Goal: Task Accomplishment & Management: Use online tool/utility

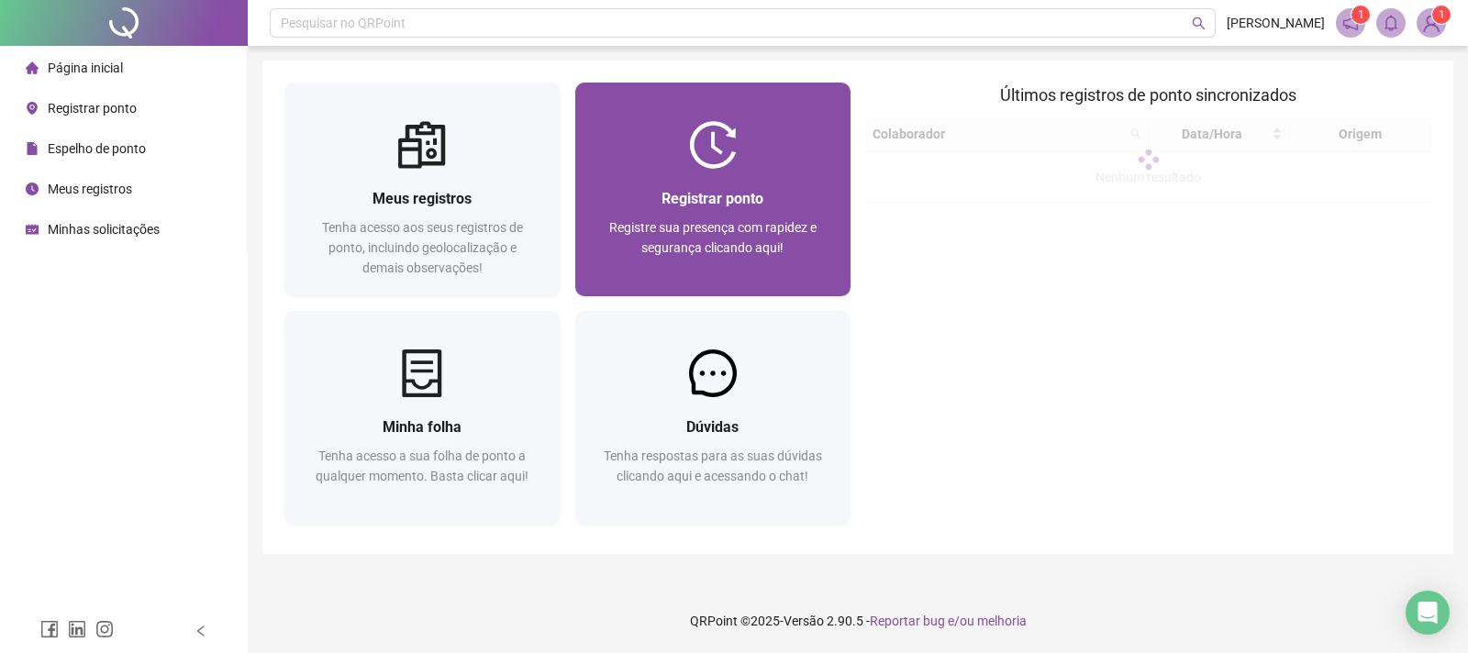
click at [794, 258] on div "Registre sua presença com rapidez e segurança clicando aqui!" at bounding box center [713, 247] width 232 height 61
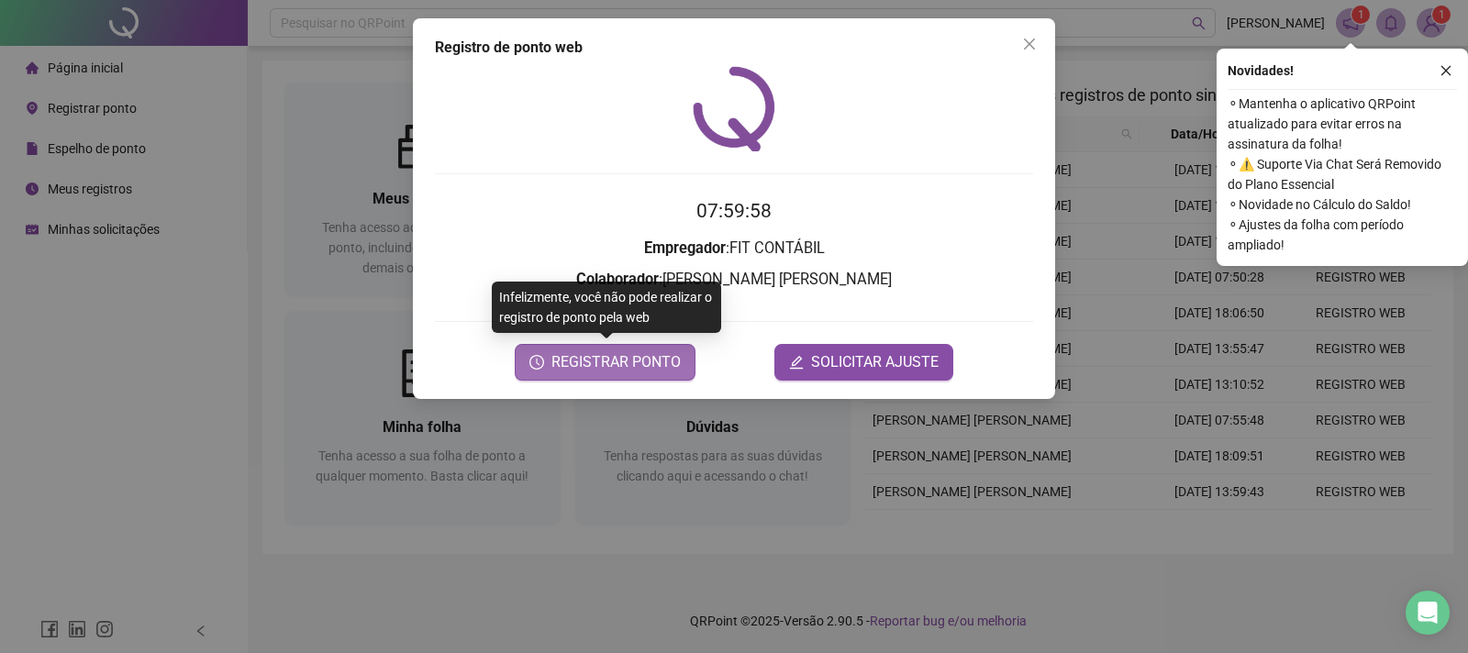
click at [615, 370] on span "REGISTRAR PONTO" at bounding box center [615, 362] width 129 height 22
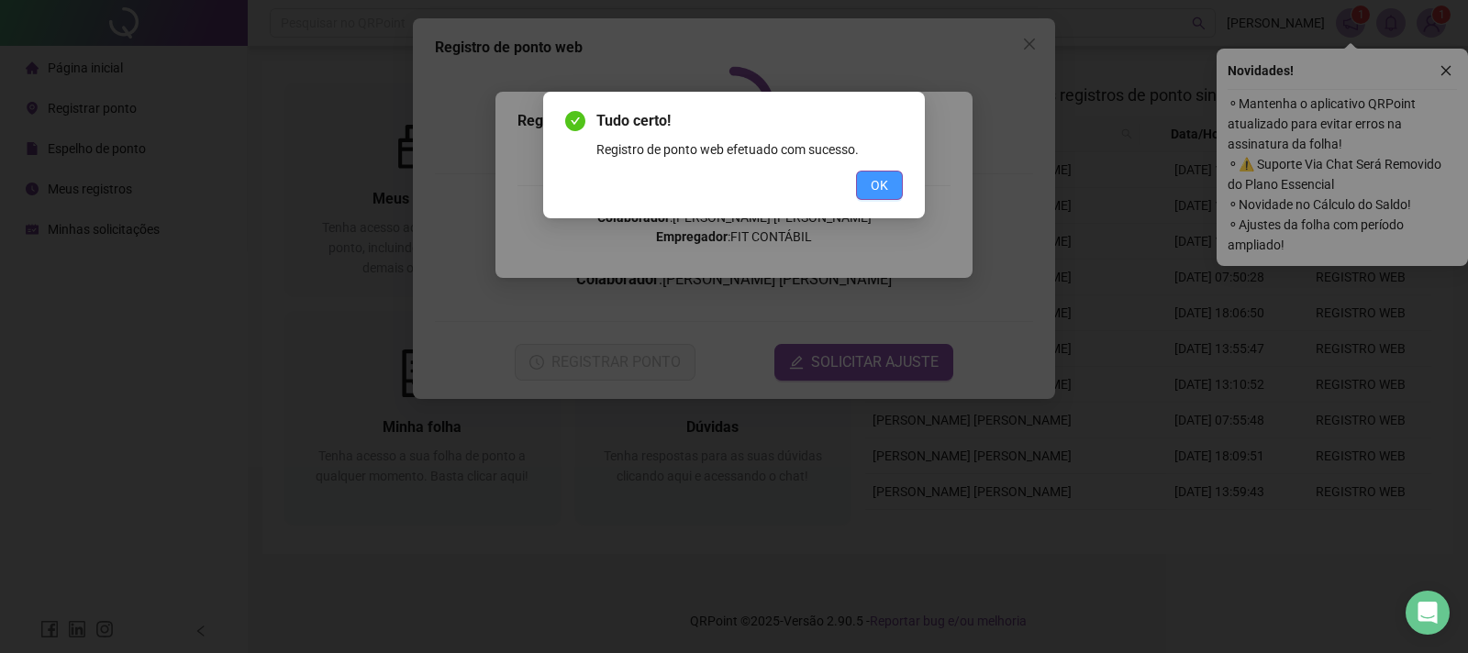
click at [867, 193] on button "OK" at bounding box center [879, 185] width 47 height 29
click at [1018, 59] on div "Tudo certo! Registro de ponto web efetuado com sucesso. OK" at bounding box center [734, 326] width 1468 height 653
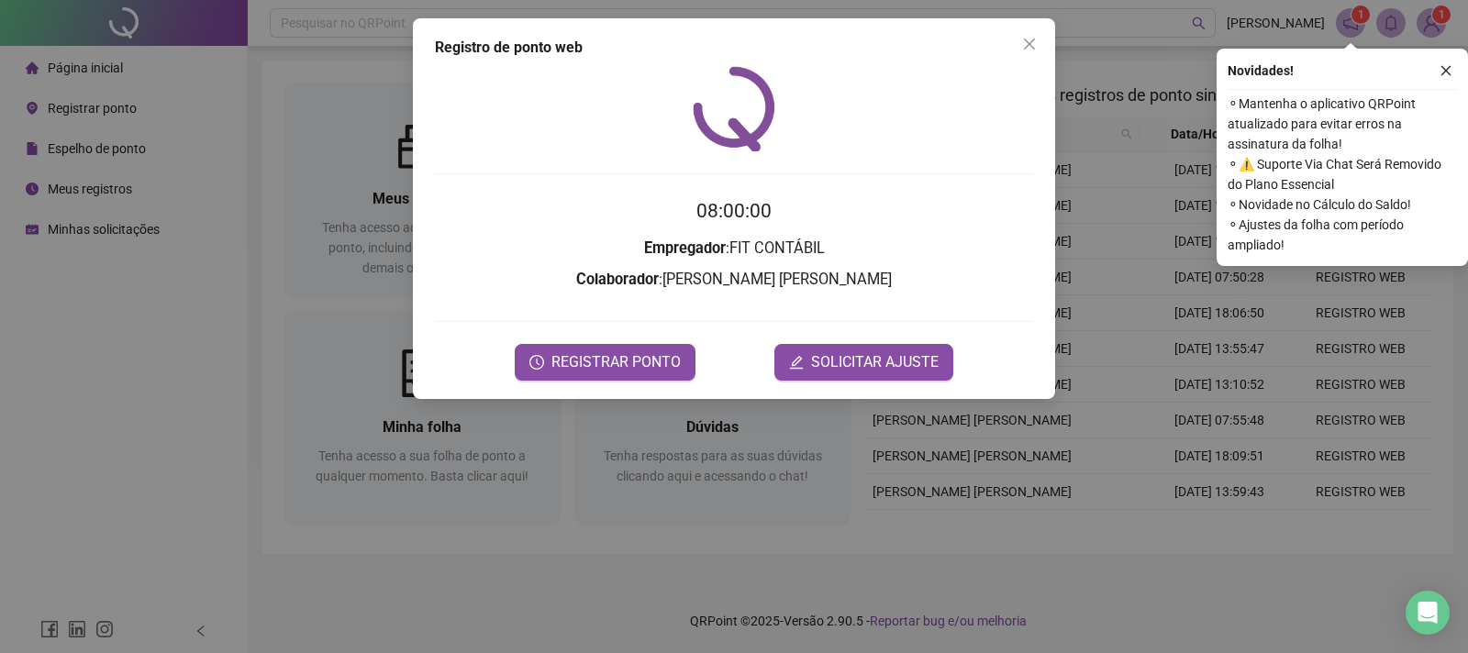
click at [1023, 51] on div "Tudo certo! Registro de ponto web efetuado com sucesso. OK" at bounding box center [734, 326] width 1468 height 653
click at [1445, 62] on button "button" at bounding box center [1446, 71] width 22 height 22
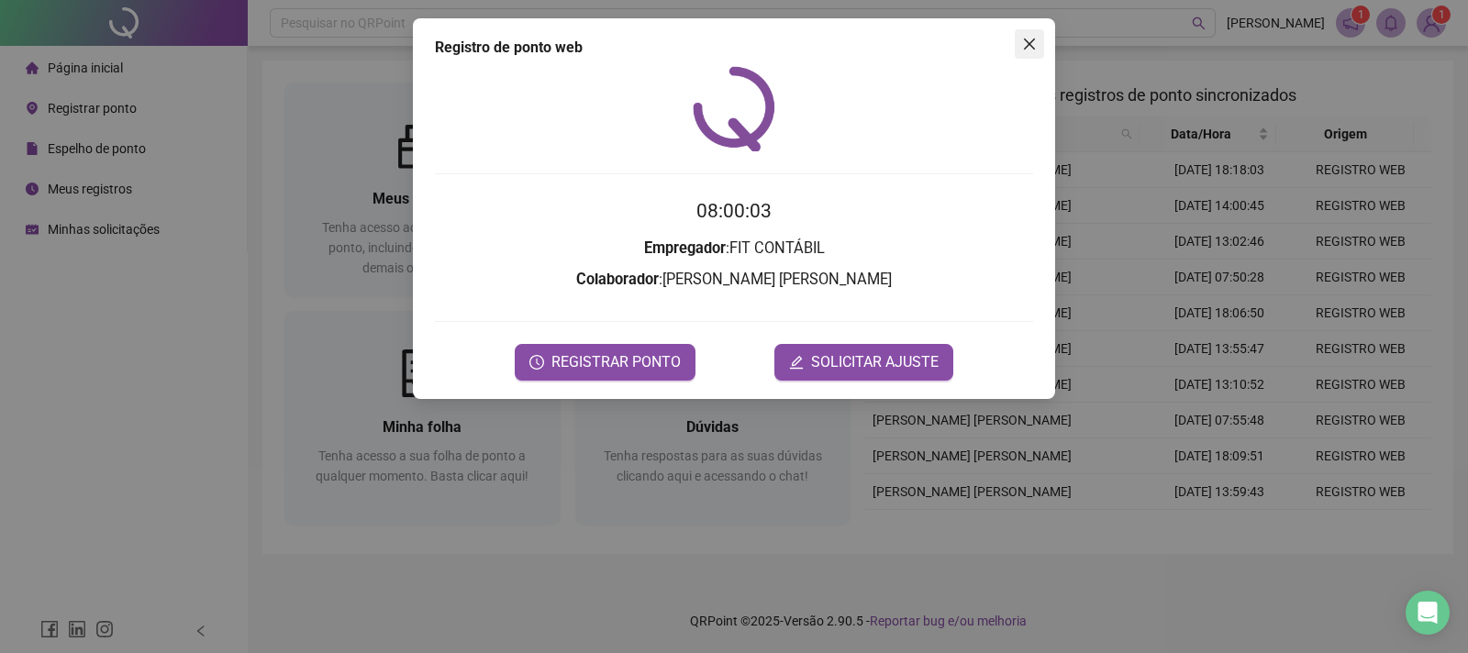
click at [1026, 48] on icon "close" at bounding box center [1029, 44] width 15 height 15
